Goal: Information Seeking & Learning: Learn about a topic

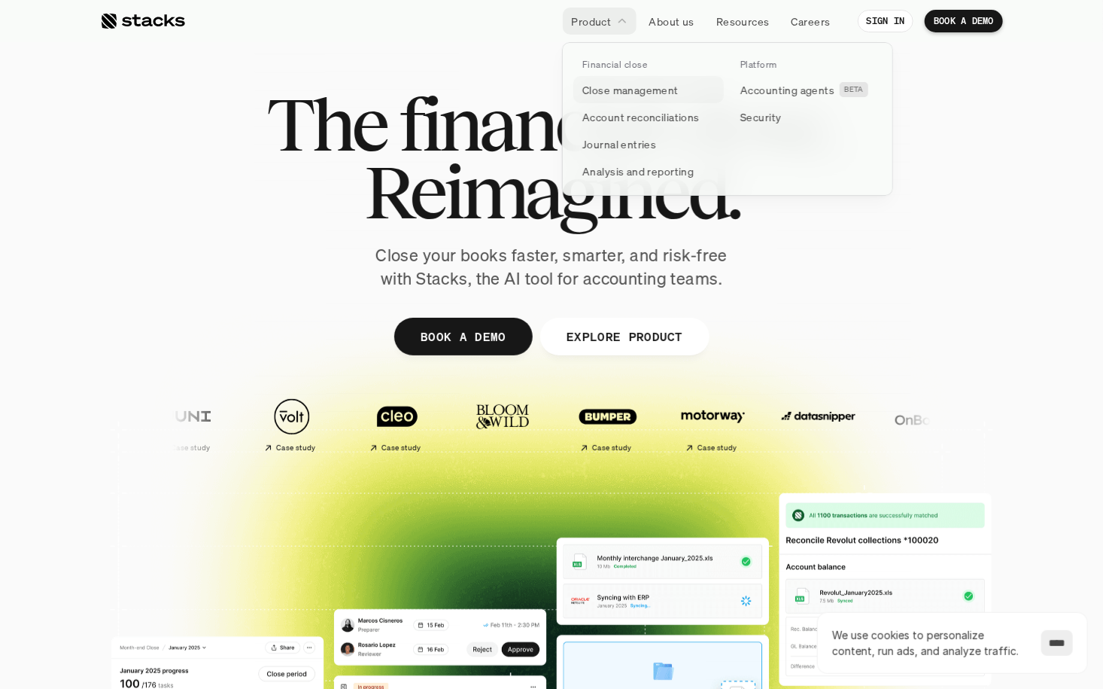
click at [702, 87] on link "Close management" at bounding box center [648, 89] width 151 height 27
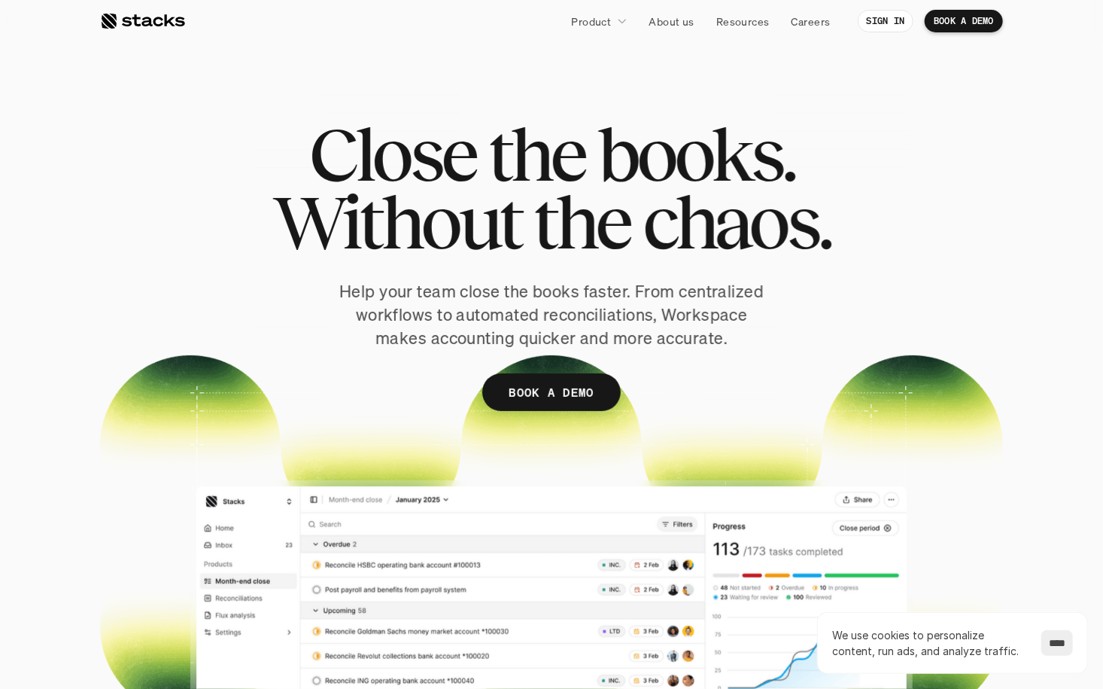
click at [117, 24] on div at bounding box center [142, 21] width 85 height 18
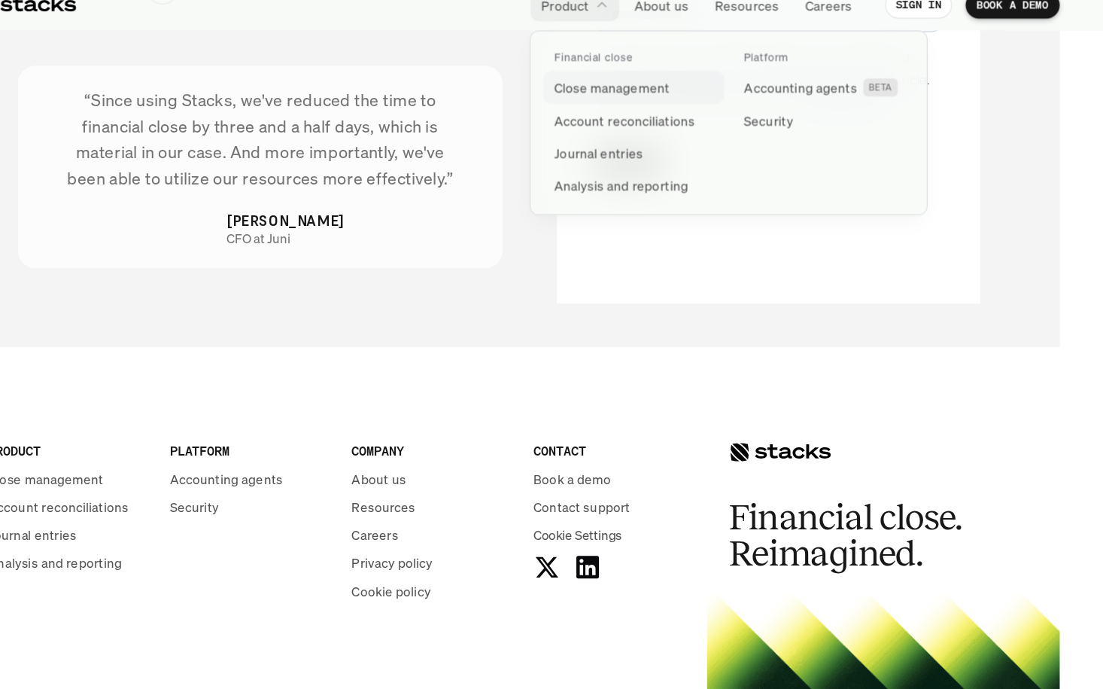
scroll to position [5267, 0]
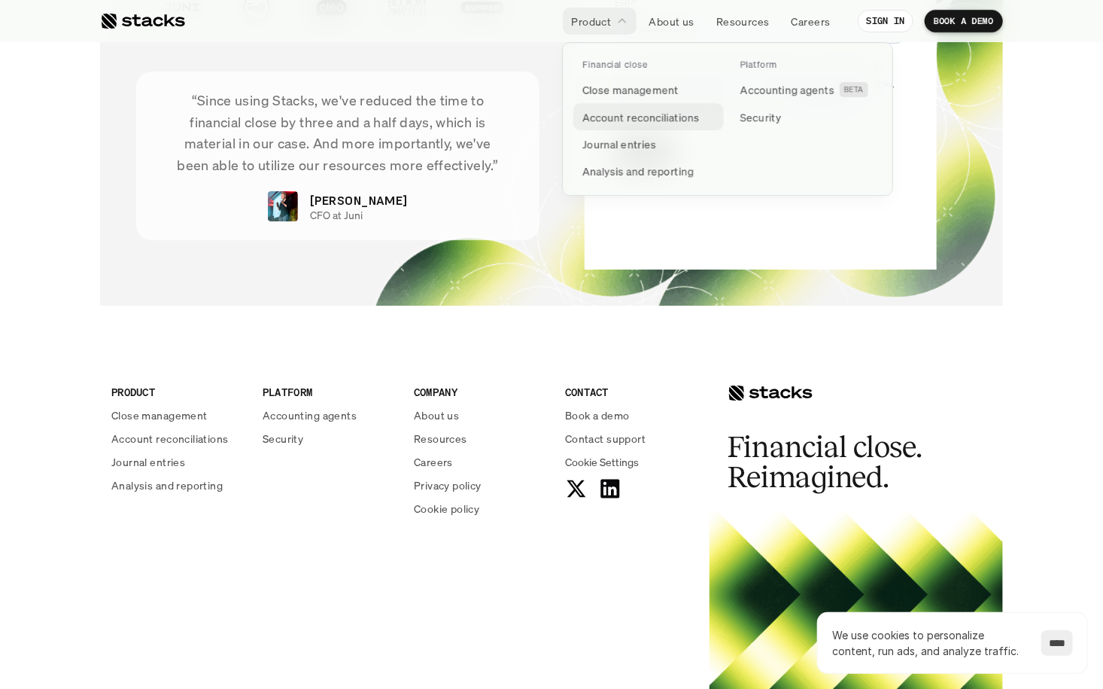
click at [663, 116] on p "Account reconciliations" at bounding box center [641, 117] width 117 height 16
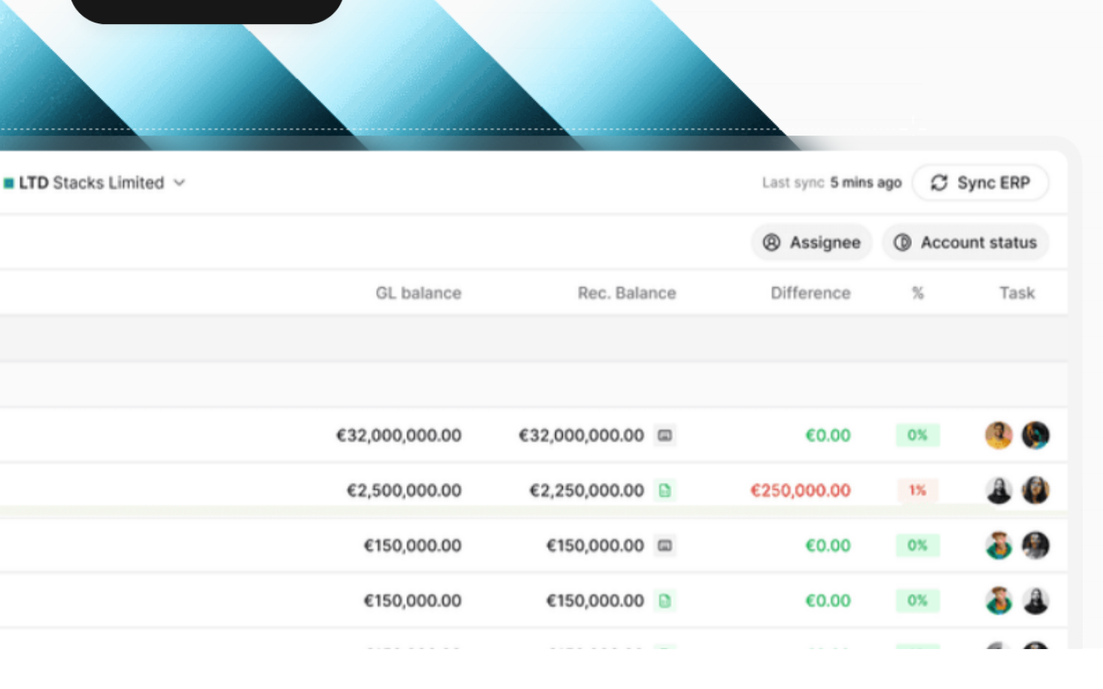
scroll to position [318, 0]
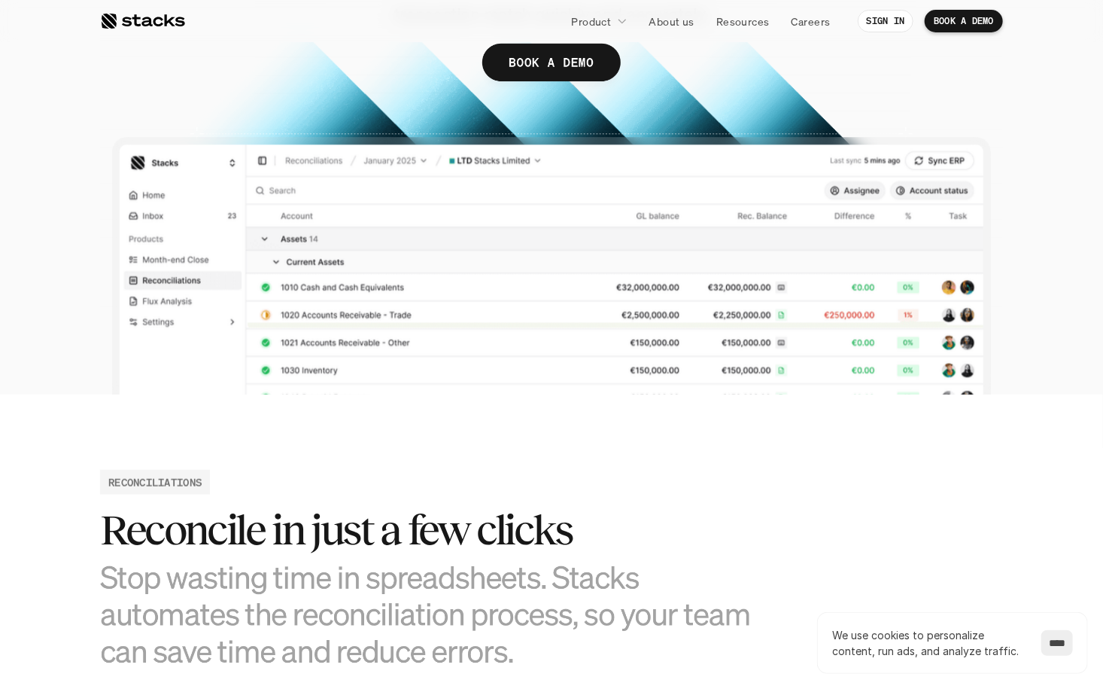
click at [669, 319] on div at bounding box center [551, 69] width 903 height 652
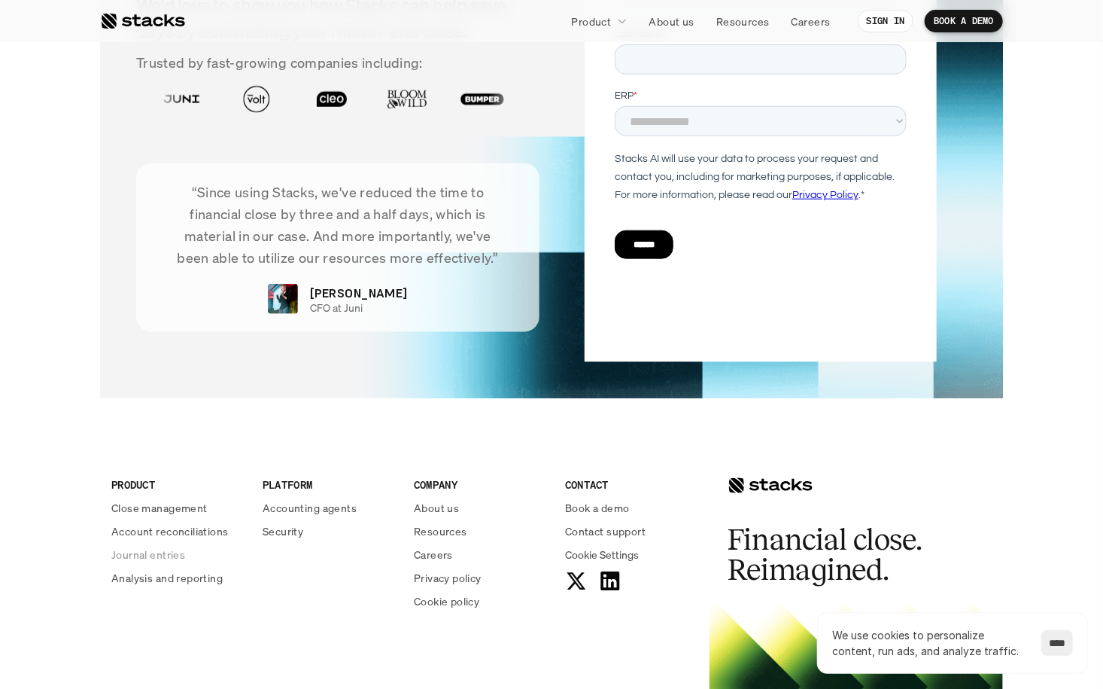
scroll to position [3685, 0]
